Goal: Task Accomplishment & Management: Manage account settings

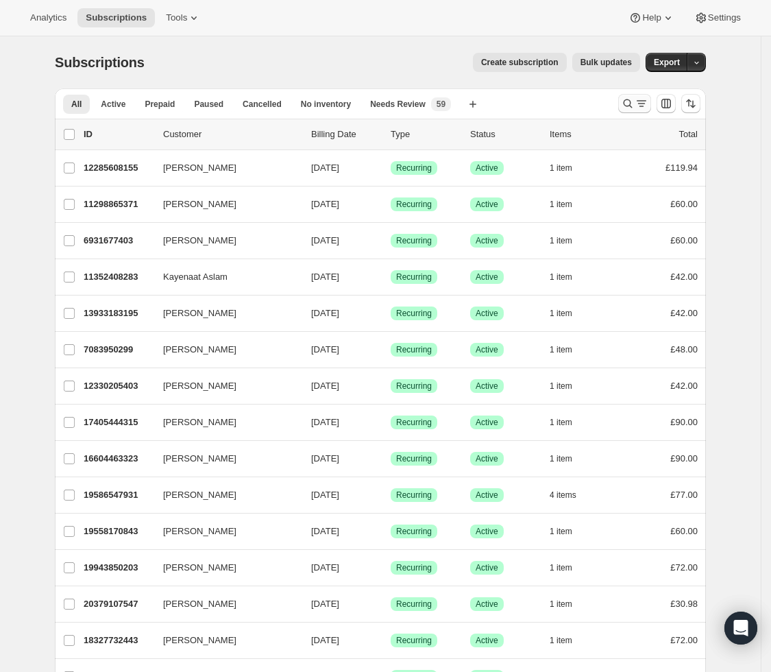
click at [632, 101] on icon "Search and filter results" at bounding box center [628, 103] width 9 height 9
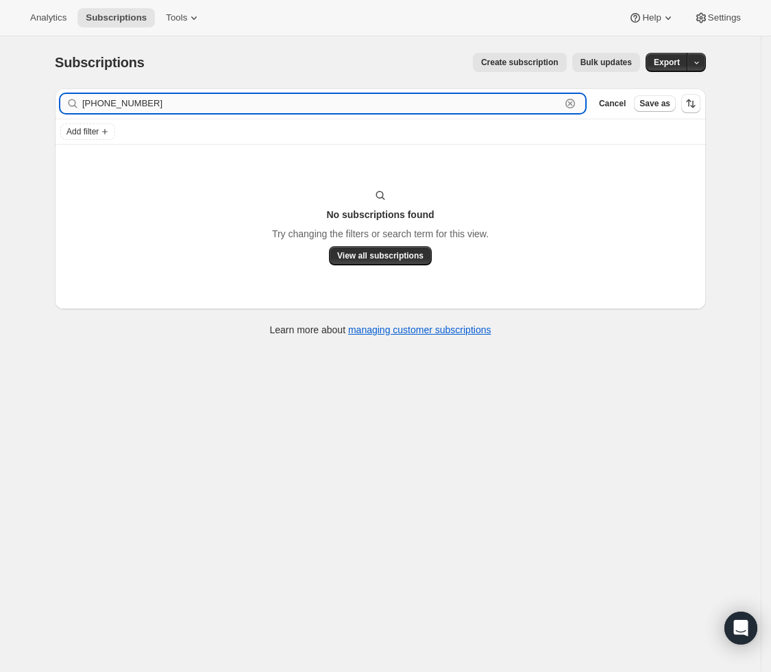
click at [165, 101] on input "[PHONE_NUMBER]" at bounding box center [321, 103] width 478 height 19
drag, startPoint x: 193, startPoint y: 105, endPoint x: -36, endPoint y: 98, distance: 228.3
click at [0, 98] on html "Analytics Subscriptions Tools Help Settings Skip to content Subscriptions. This…" at bounding box center [385, 336] width 771 height 672
paste input "884 17390"
click at [154, 111] on input "[PHONE_NUMBER]" at bounding box center [321, 103] width 478 height 19
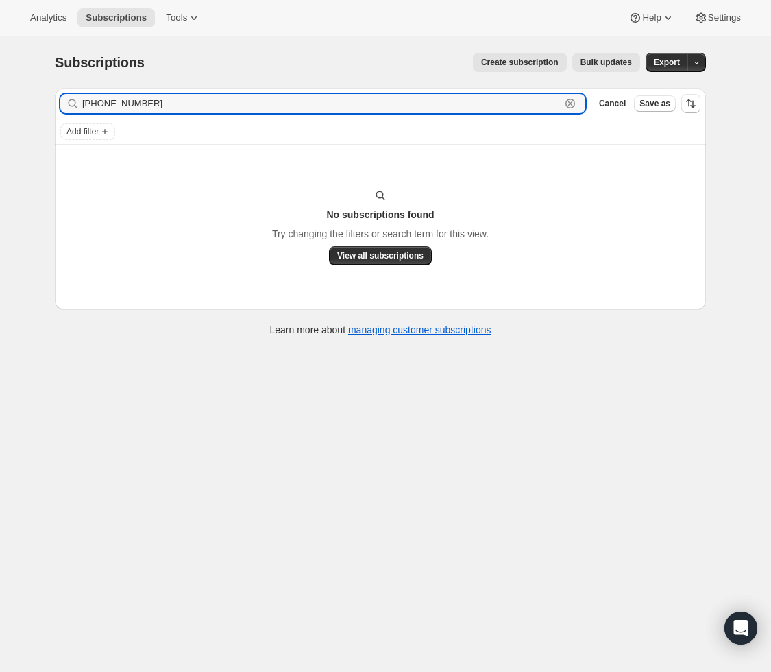
drag, startPoint x: 260, startPoint y: 108, endPoint x: 36, endPoint y: 89, distance: 224.1
click at [36, 89] on div "Subscriptions. This page is ready Subscriptions Create subscription Bulk update…" at bounding box center [380, 372] width 761 height 672
click at [178, 104] on input "[PHONE_NUMBER]" at bounding box center [321, 103] width 478 height 19
drag, startPoint x: 193, startPoint y: 106, endPoint x: -20, endPoint y: 103, distance: 213.1
click at [0, 103] on html "Analytics Subscriptions Tools Help Settings Skip to content Subscriptions. This…" at bounding box center [385, 336] width 771 height 672
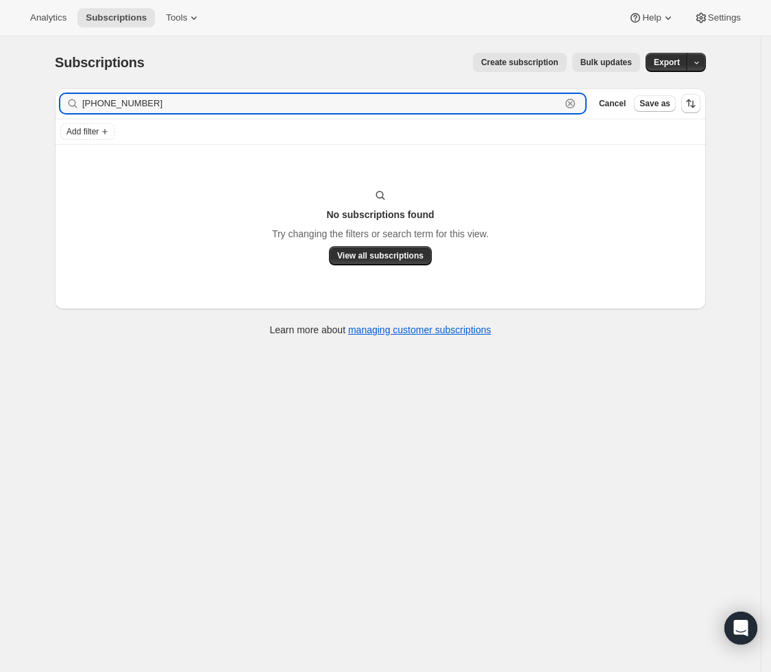
paste input "[EMAIL_ADDRESS][DOMAIN_NAME]"
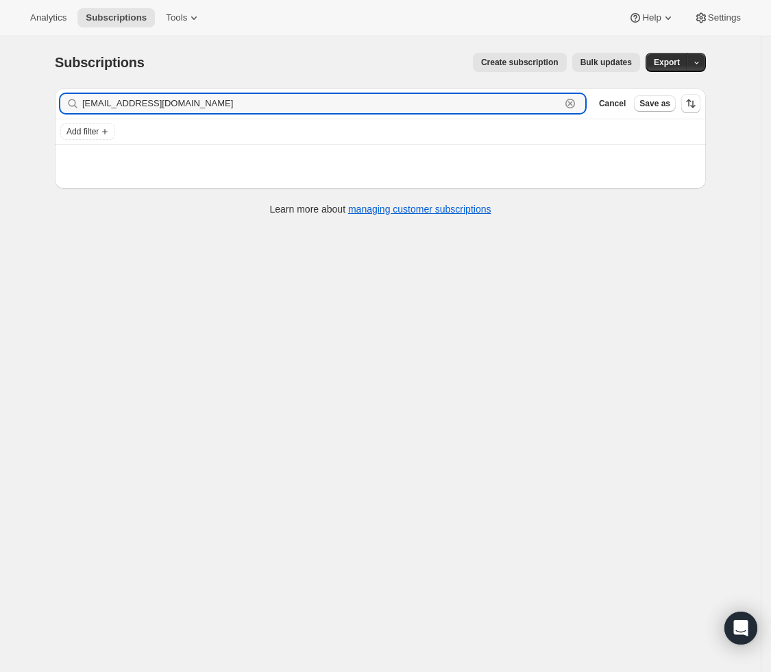
type input "[EMAIL_ADDRESS][DOMAIN_NAME]"
